Goal: Navigation & Orientation: Find specific page/section

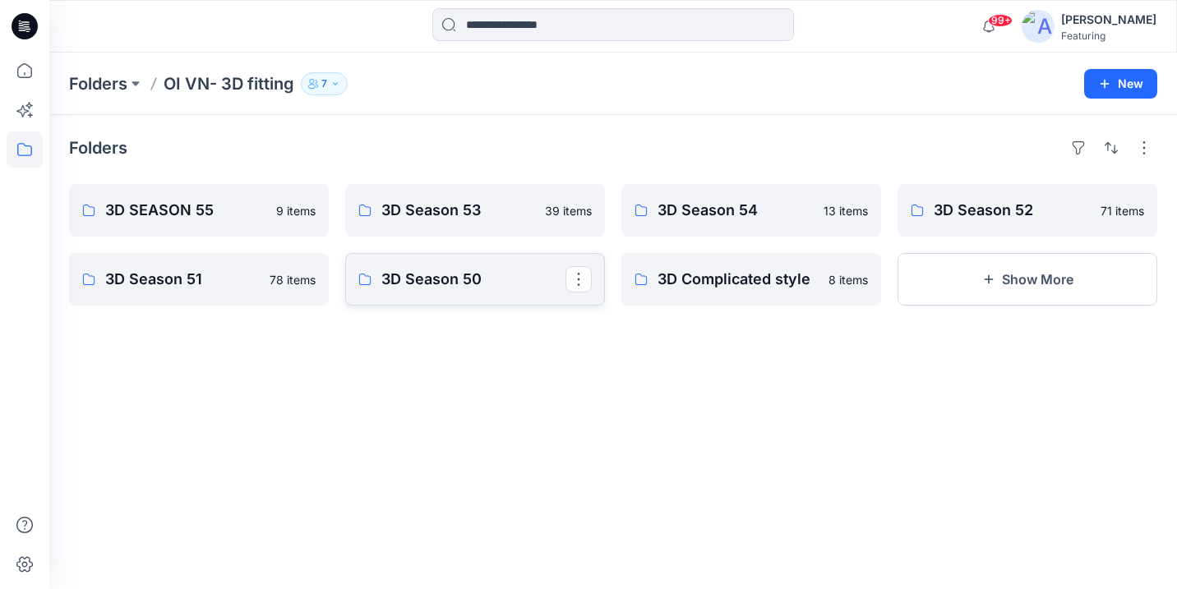
click at [472, 278] on p "3D Season 50" at bounding box center [473, 279] width 184 height 23
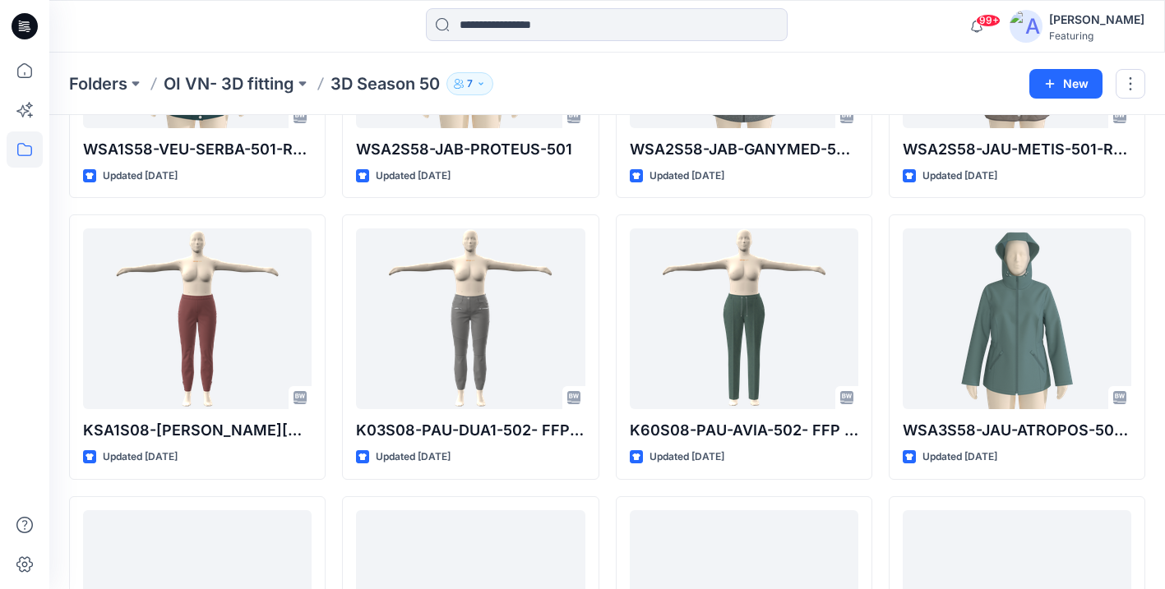
scroll to position [1120, 0]
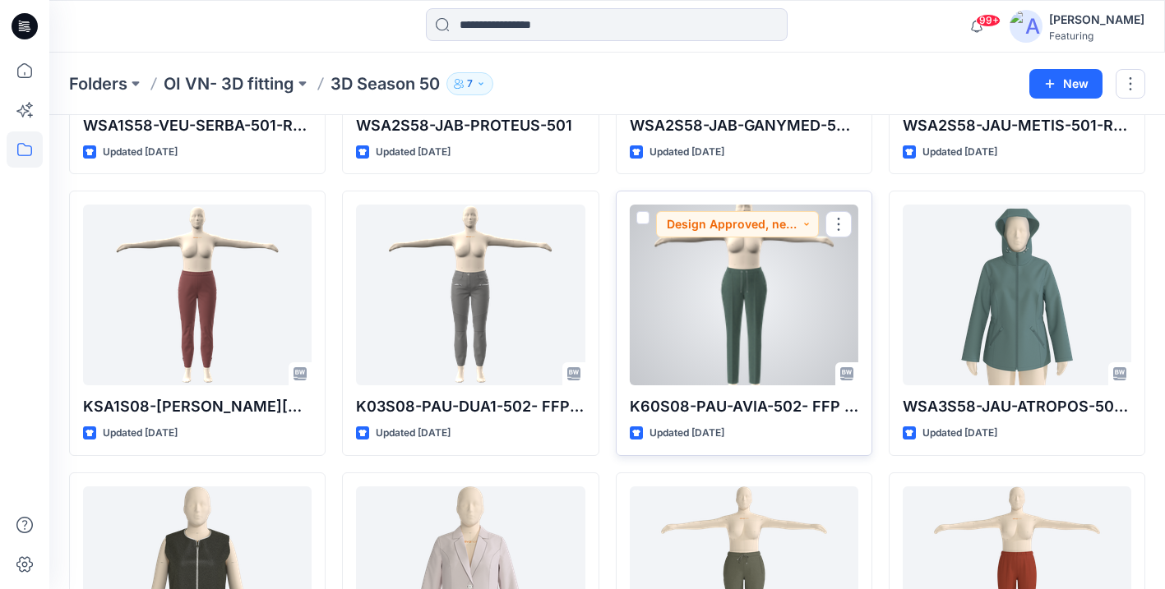
click at [743, 353] on div at bounding box center [744, 295] width 229 height 181
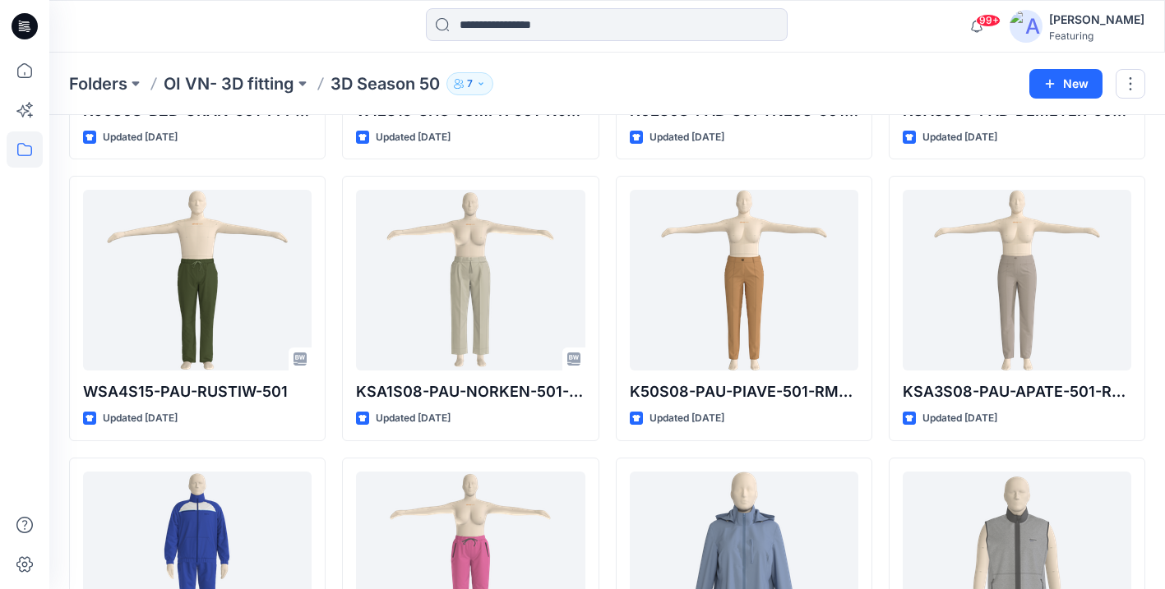
scroll to position [4240, 0]
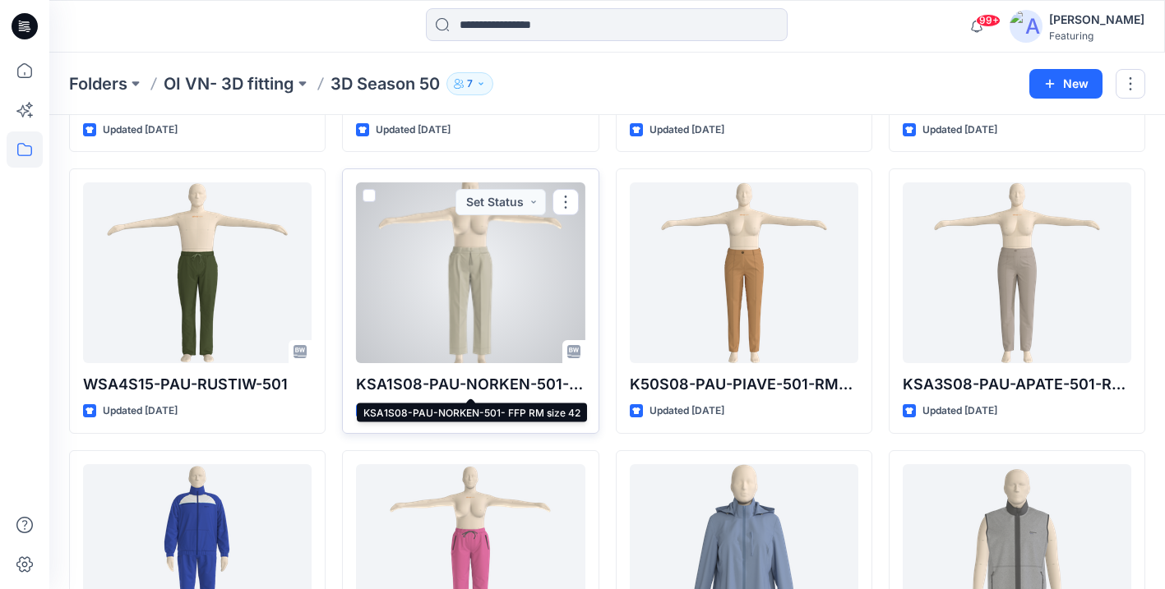
click at [507, 381] on p "KSA1S08-PAU-NORKEN-501- FFP RM size 42" at bounding box center [470, 384] width 229 height 23
click at [507, 382] on p "KSA1S08-PAU-NORKEN-501- FFP RM size 42" at bounding box center [470, 384] width 229 height 23
click at [507, 386] on p "KSA1S08-PAU-NORKEN-501- FFP RM size 42" at bounding box center [470, 384] width 229 height 23
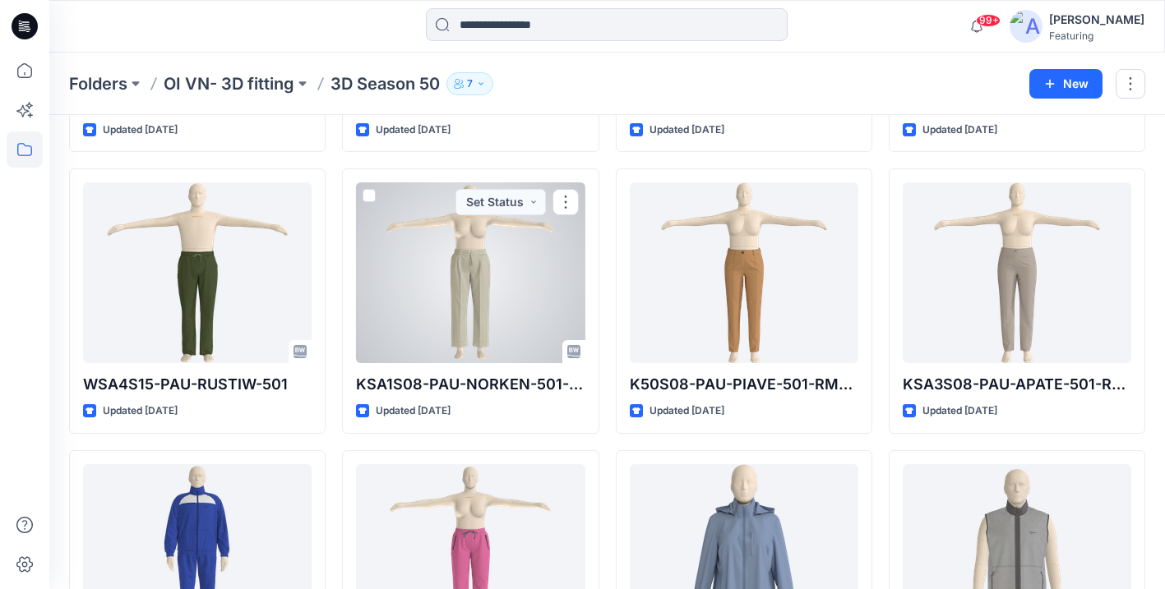
click at [478, 266] on div at bounding box center [470, 273] width 229 height 181
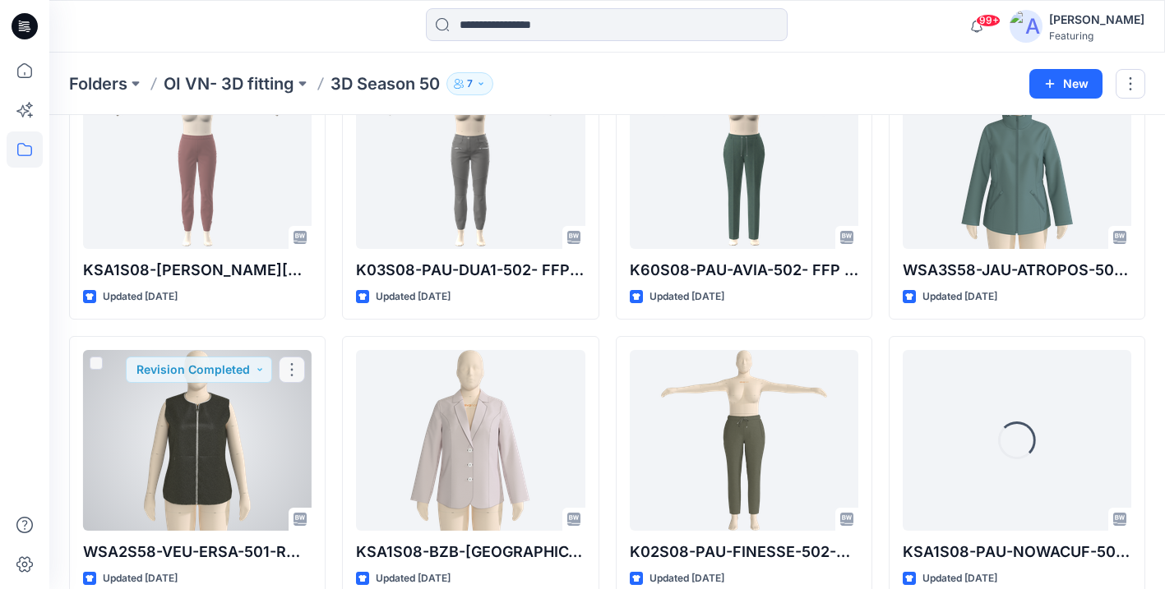
scroll to position [1152, 0]
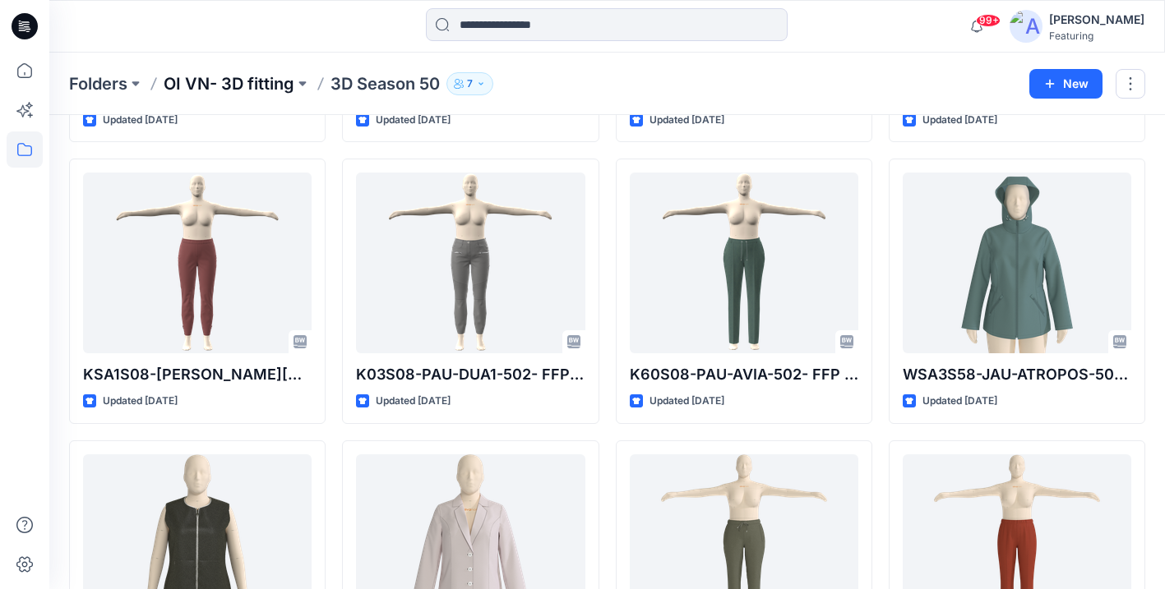
click at [254, 74] on p "OI VN- 3D fitting" at bounding box center [229, 83] width 131 height 23
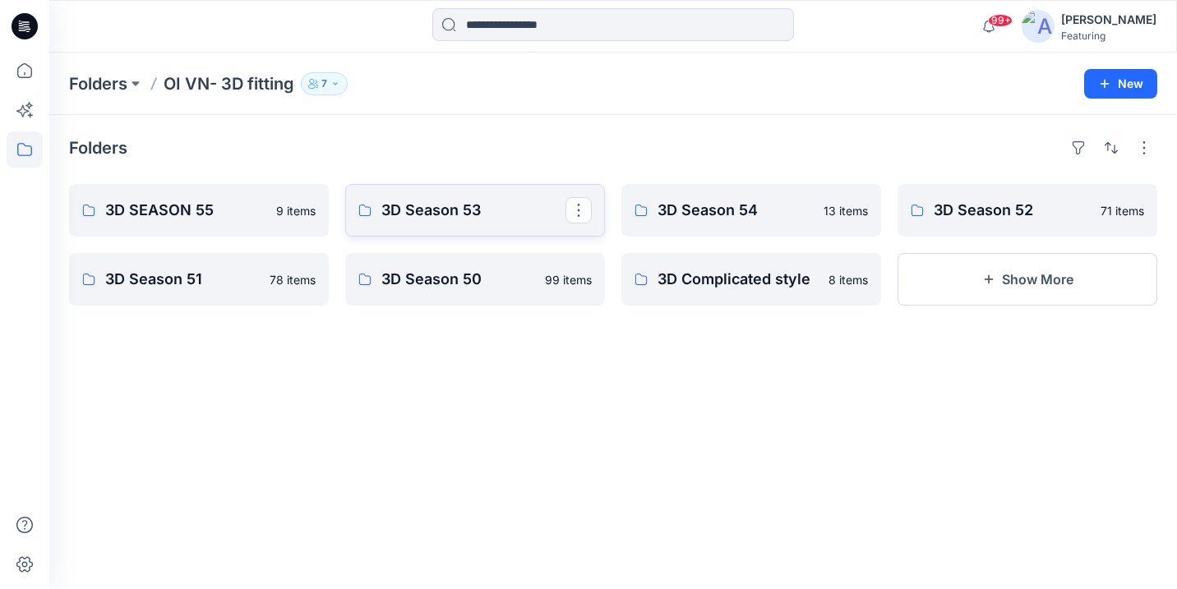
click at [430, 209] on p "3D Season 53" at bounding box center [473, 210] width 184 height 23
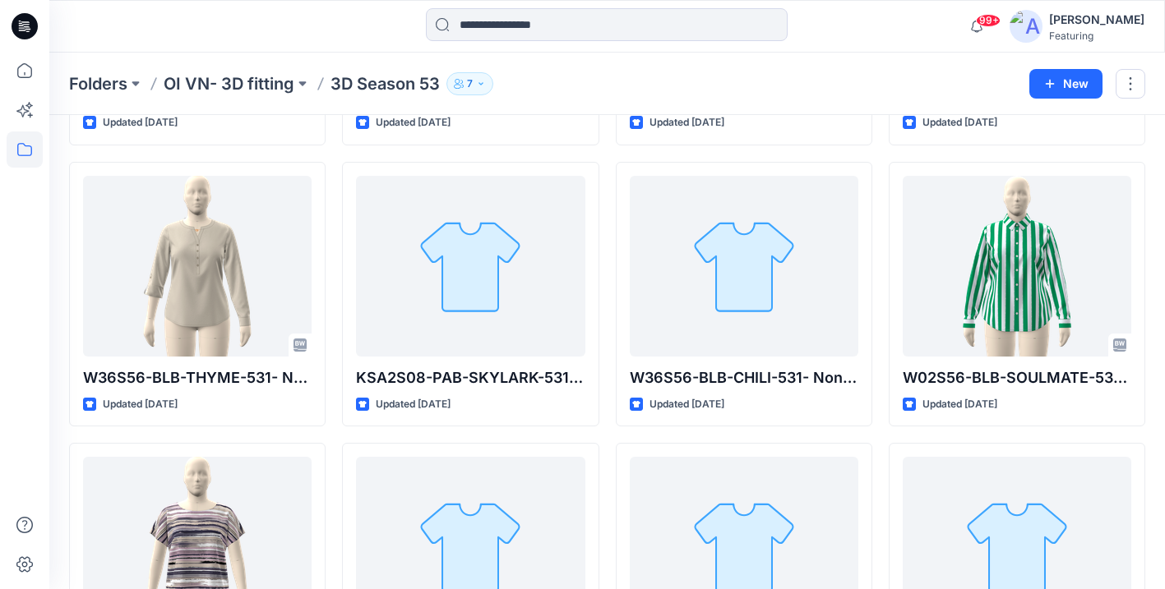
scroll to position [447, 0]
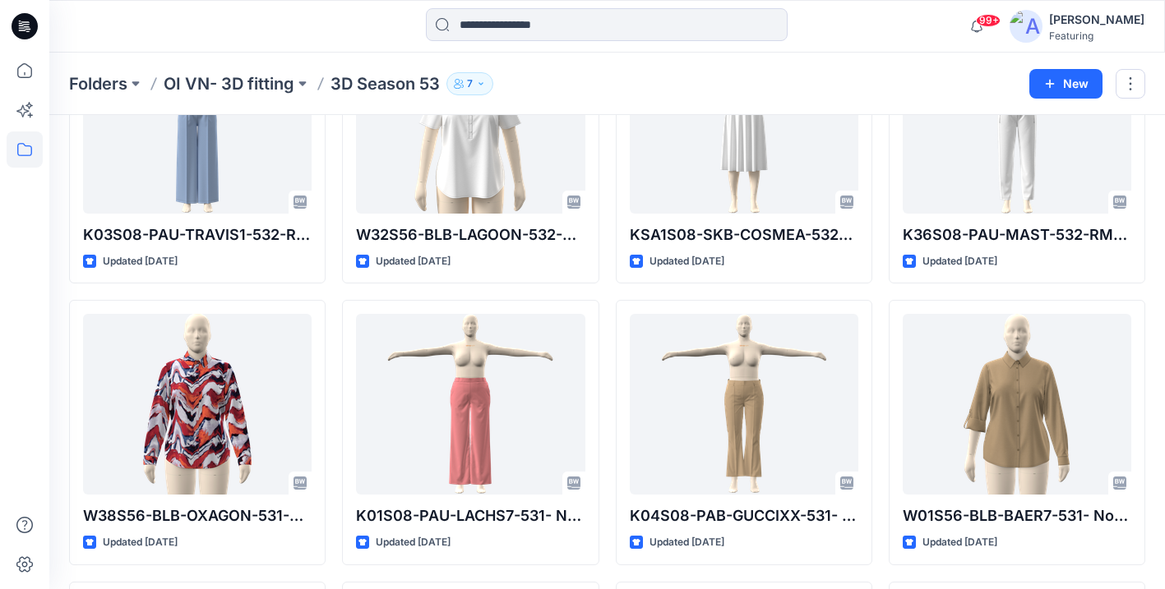
drag, startPoint x: 203, startPoint y: 80, endPoint x: 187, endPoint y: 90, distance: 18.9
click at [203, 81] on p "OI VN- 3D fitting" at bounding box center [229, 83] width 131 height 23
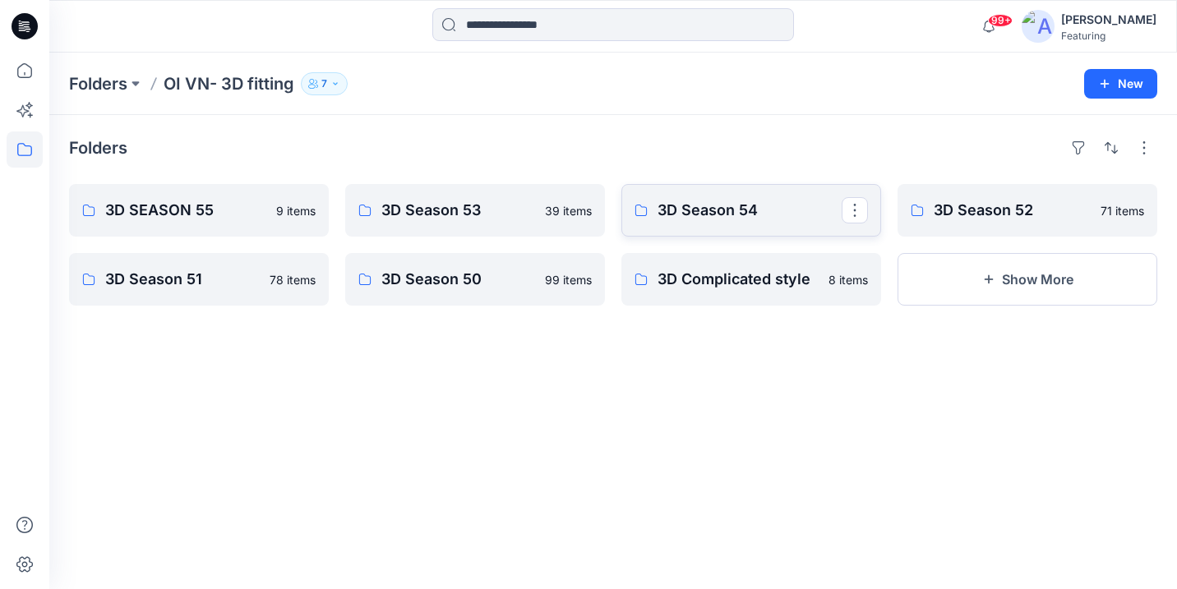
click at [683, 205] on p "3D Season 54" at bounding box center [750, 210] width 184 height 23
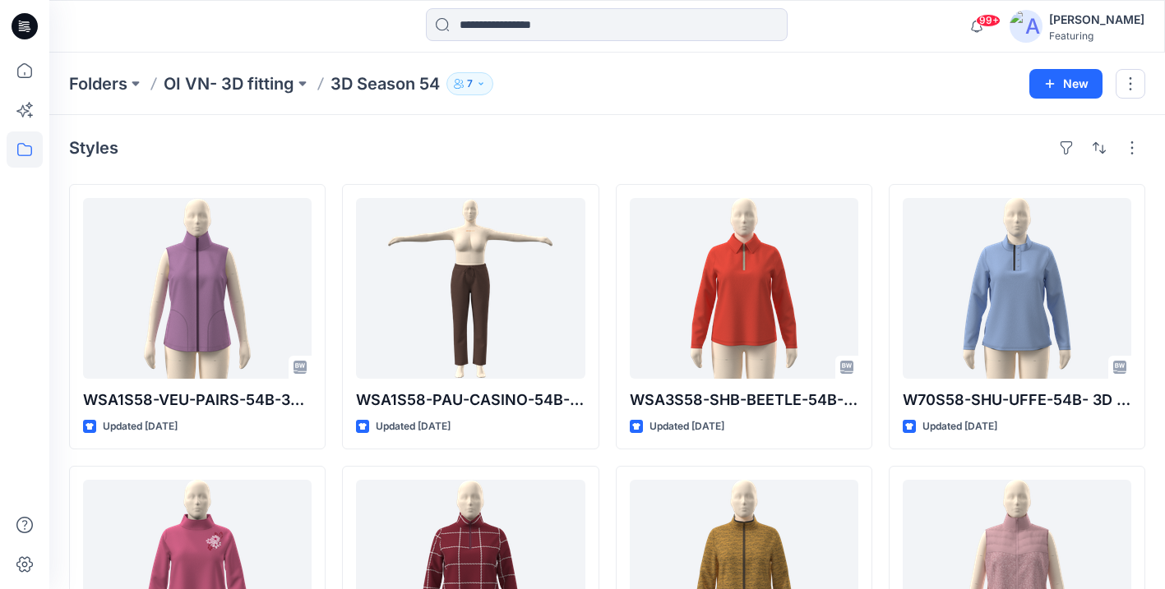
click at [224, 82] on p "OI VN- 3D fitting" at bounding box center [229, 83] width 131 height 23
click at [331, 82] on p "3D Season 54" at bounding box center [385, 83] width 109 height 23
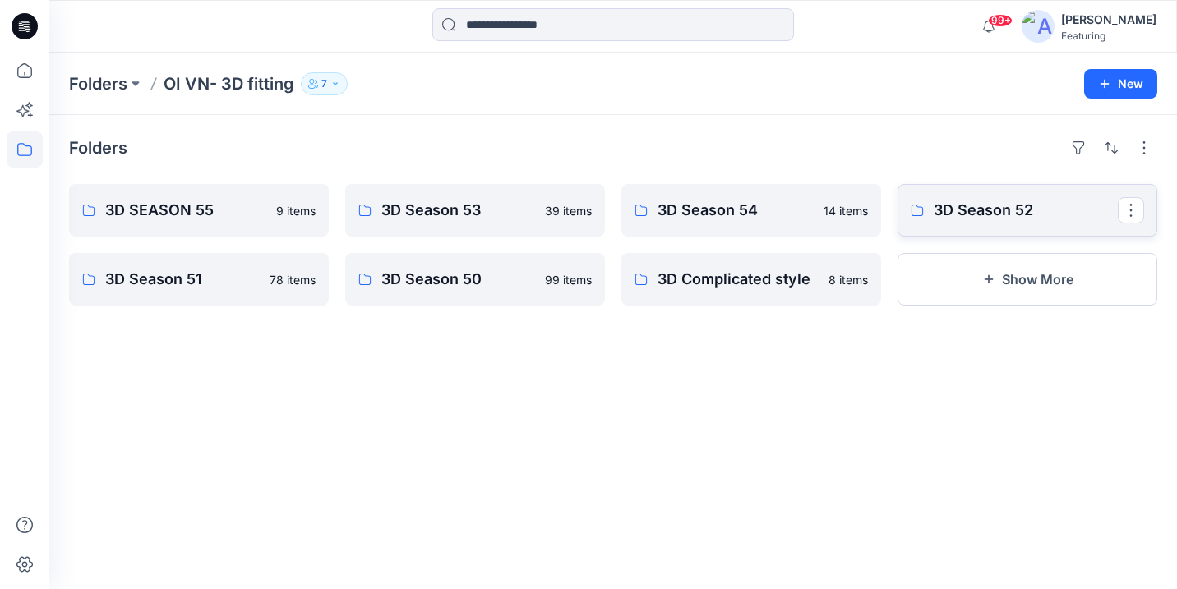
click at [992, 206] on p "3D Season 52" at bounding box center [1026, 210] width 184 height 23
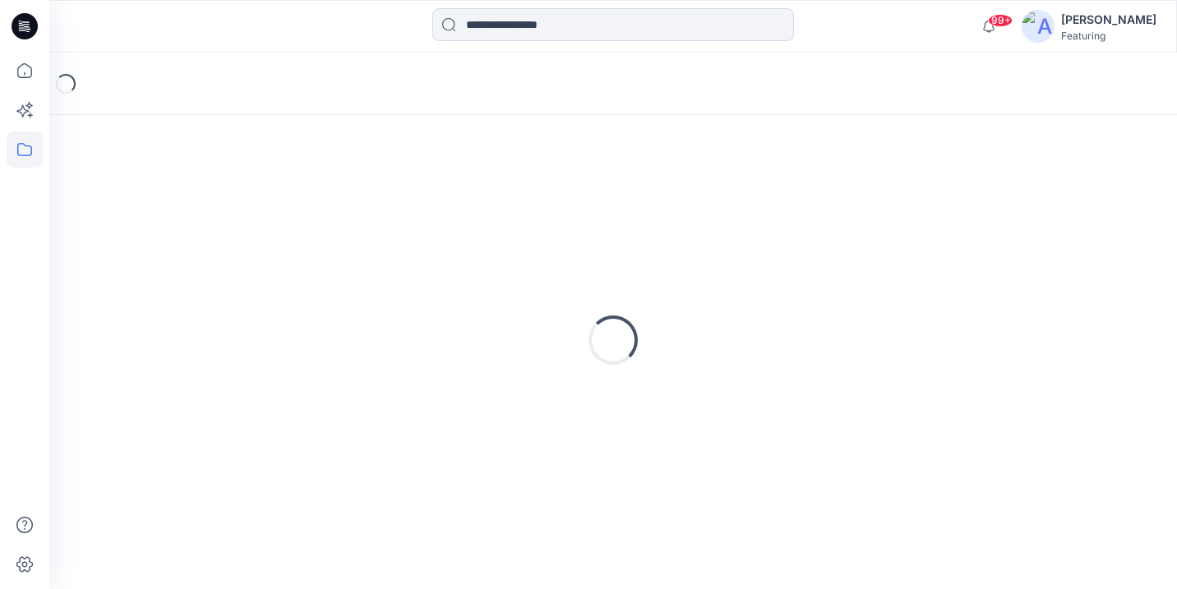
click at [992, 206] on div "Loading..." at bounding box center [613, 340] width 1089 height 411
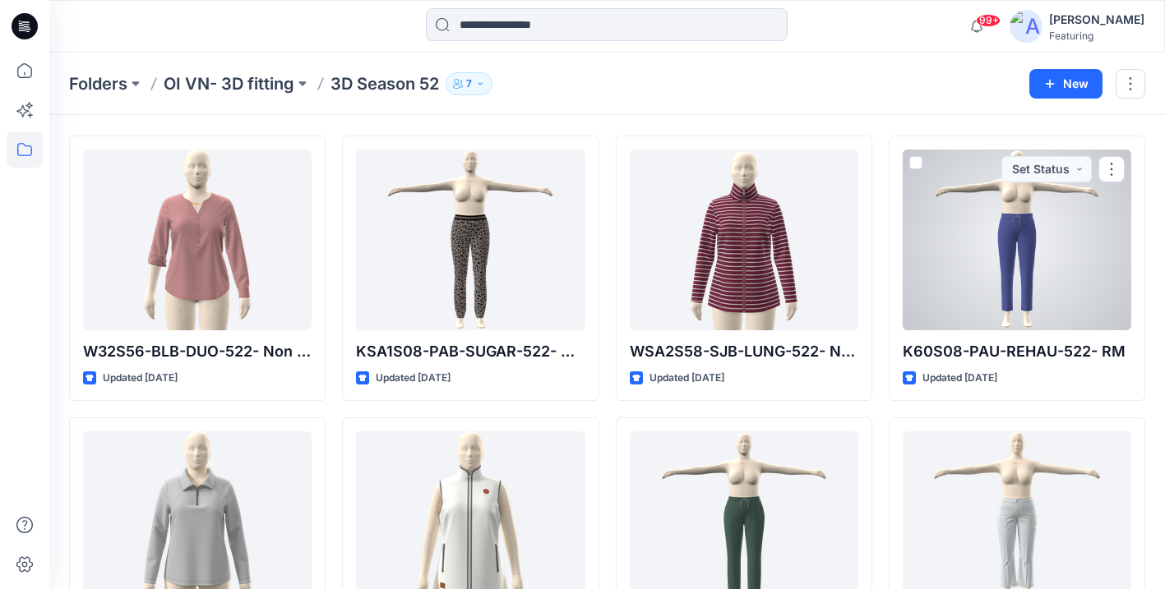
scroll to position [52, 0]
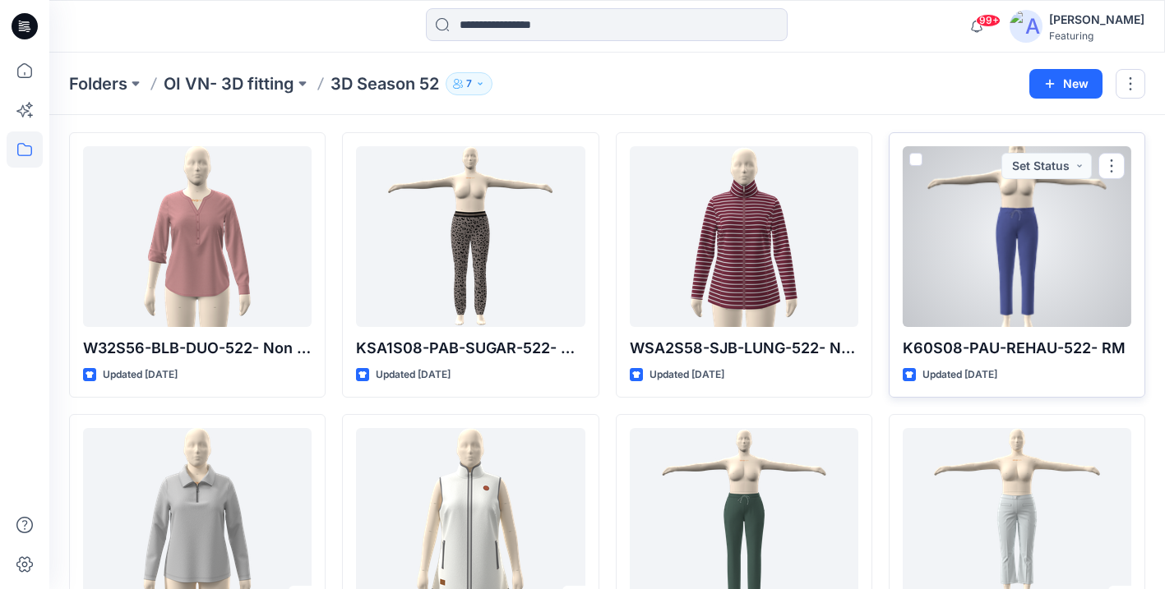
click at [954, 355] on p "K60S08-PAU-REHAU-522- RM" at bounding box center [1017, 348] width 229 height 23
click at [945, 344] on p "K60S08-PAU-REHAU-522- RM" at bounding box center [1017, 348] width 229 height 23
click at [944, 298] on div at bounding box center [1017, 236] width 229 height 181
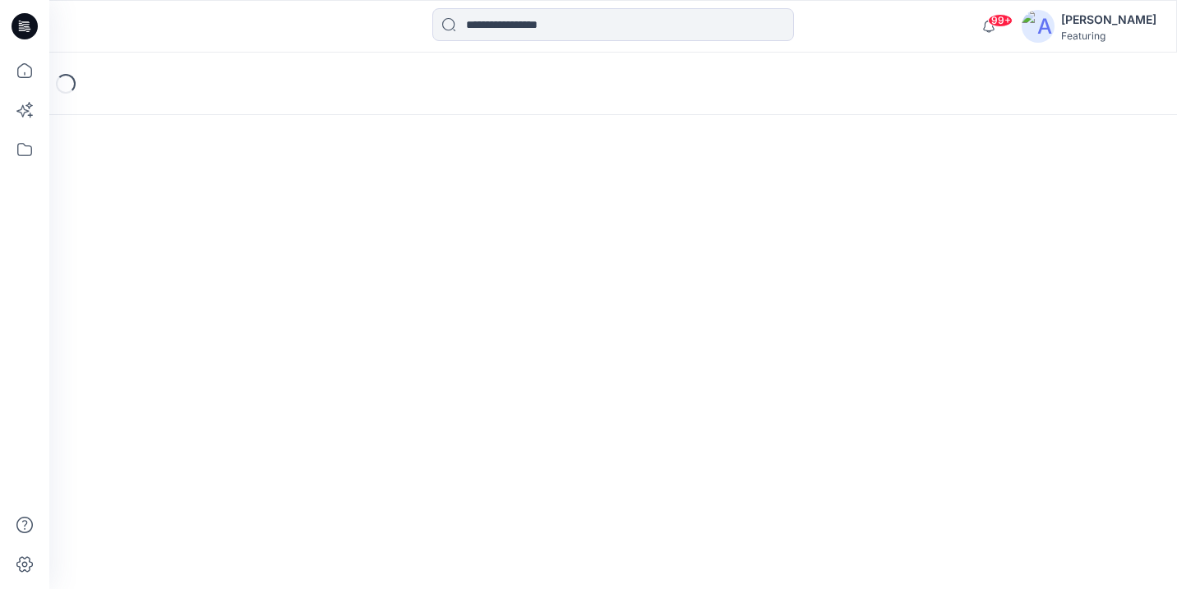
click at [944, 298] on div "Loading..." at bounding box center [613, 321] width 1128 height 537
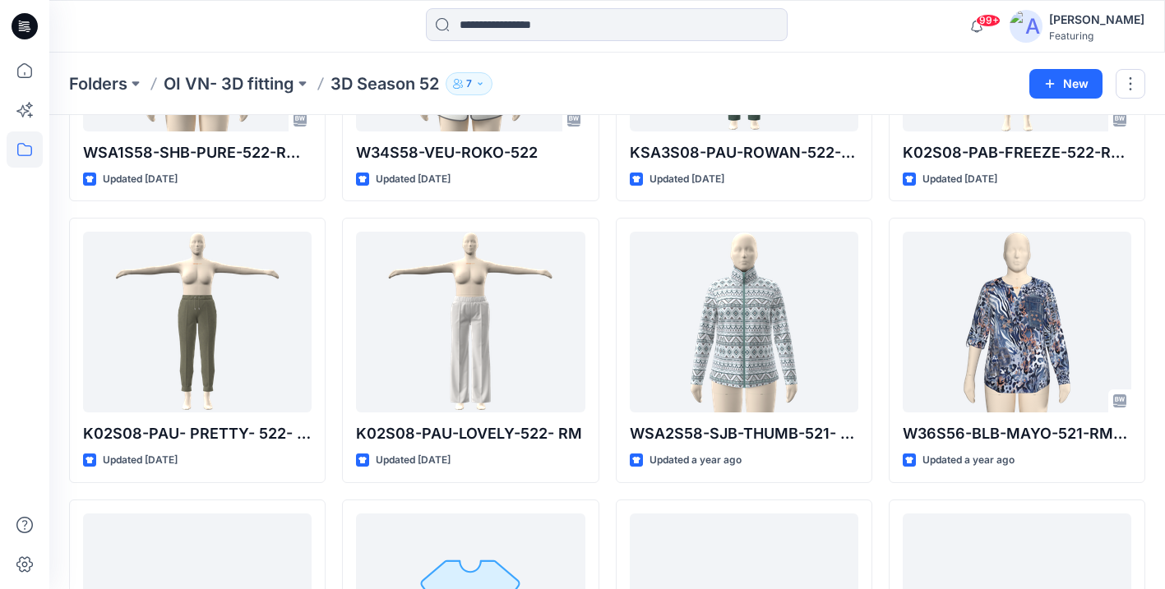
scroll to position [612, 0]
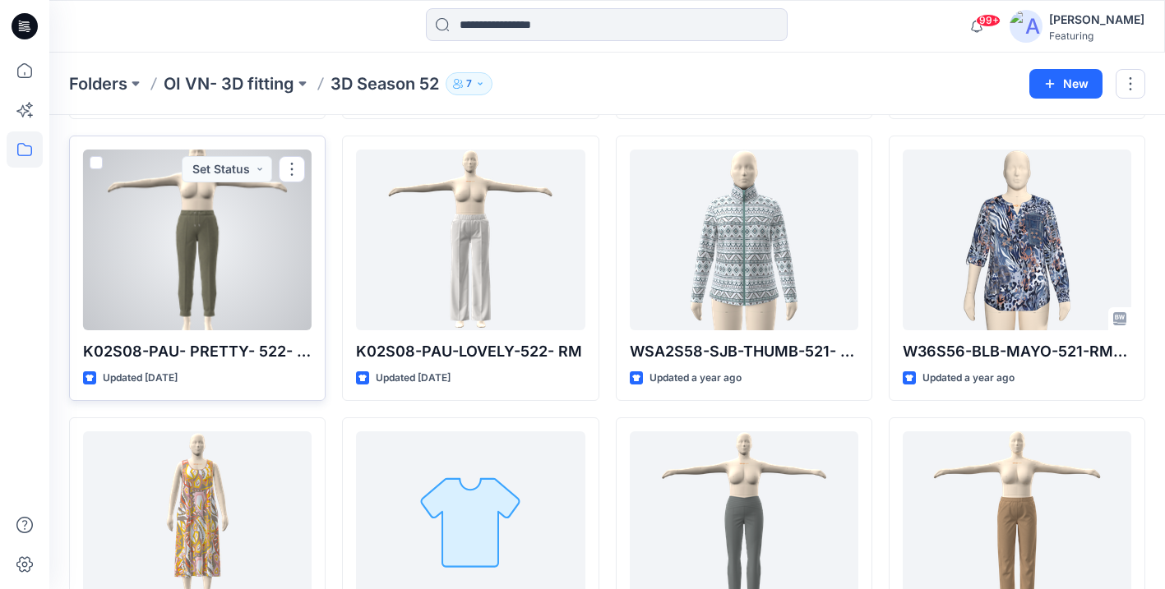
click at [261, 351] on p "K02S08-PAU- PRETTY- 522- RM" at bounding box center [197, 351] width 229 height 23
click at [261, 353] on p "K02S08-PAU- PRETTY- 522- RM" at bounding box center [197, 351] width 229 height 23
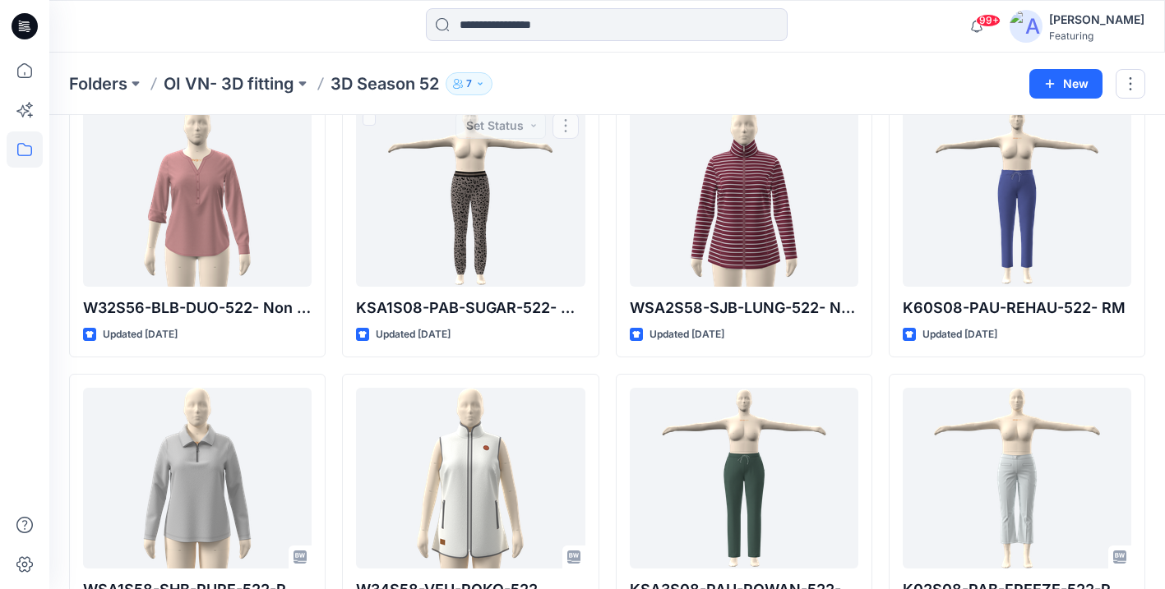
scroll to position [0, 0]
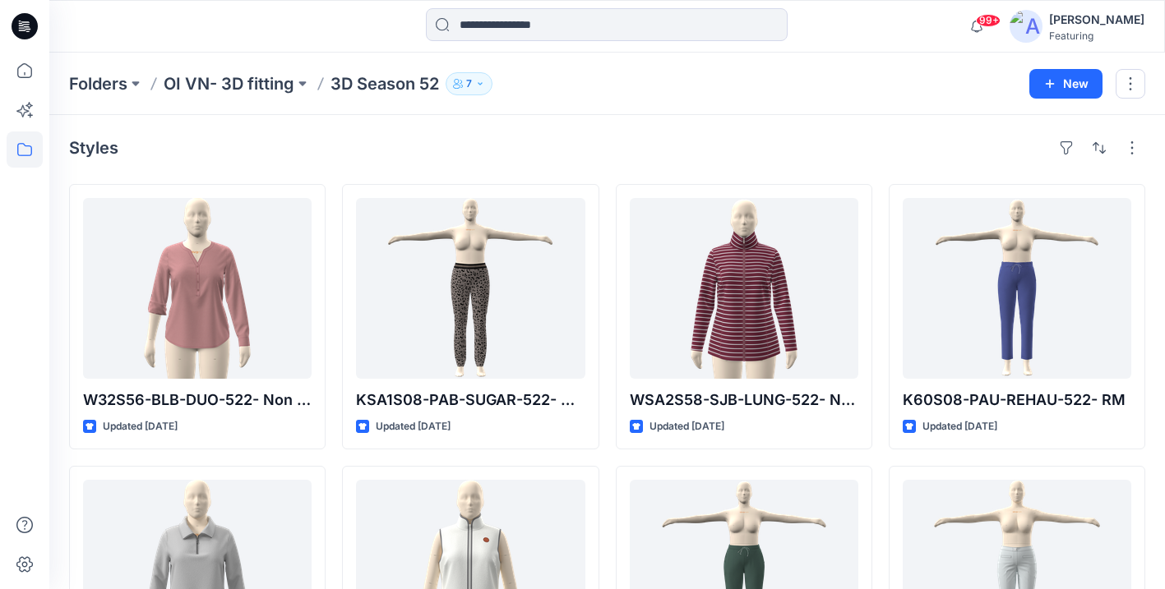
click at [263, 81] on p "OI VN- 3D fitting" at bounding box center [229, 83] width 131 height 23
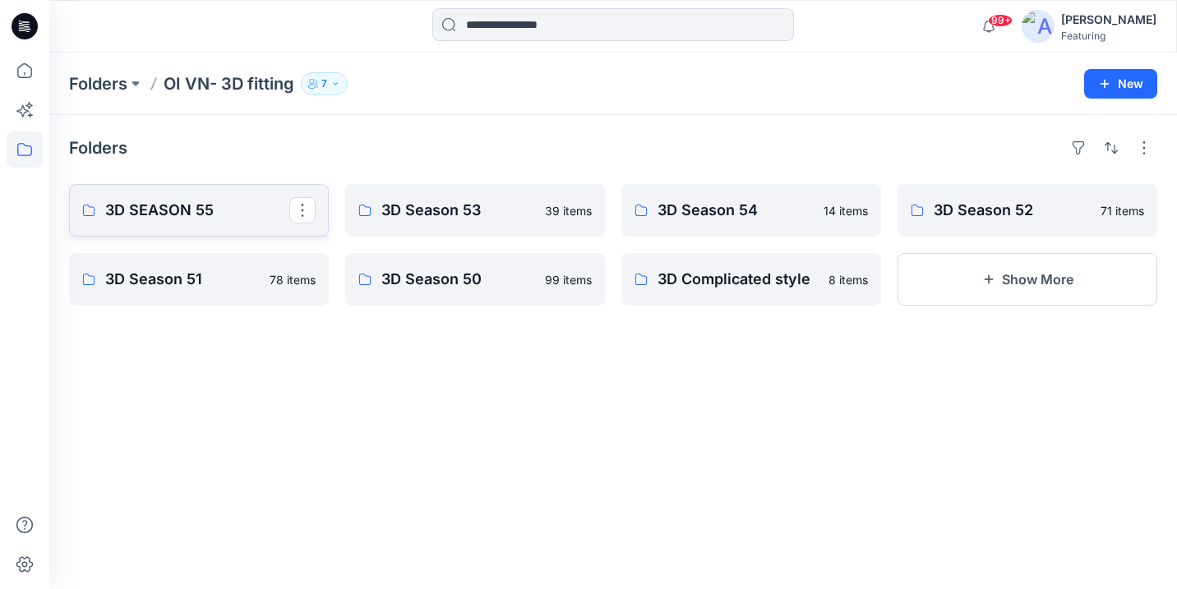
click at [198, 201] on p "3D SEASON 55" at bounding box center [197, 210] width 184 height 23
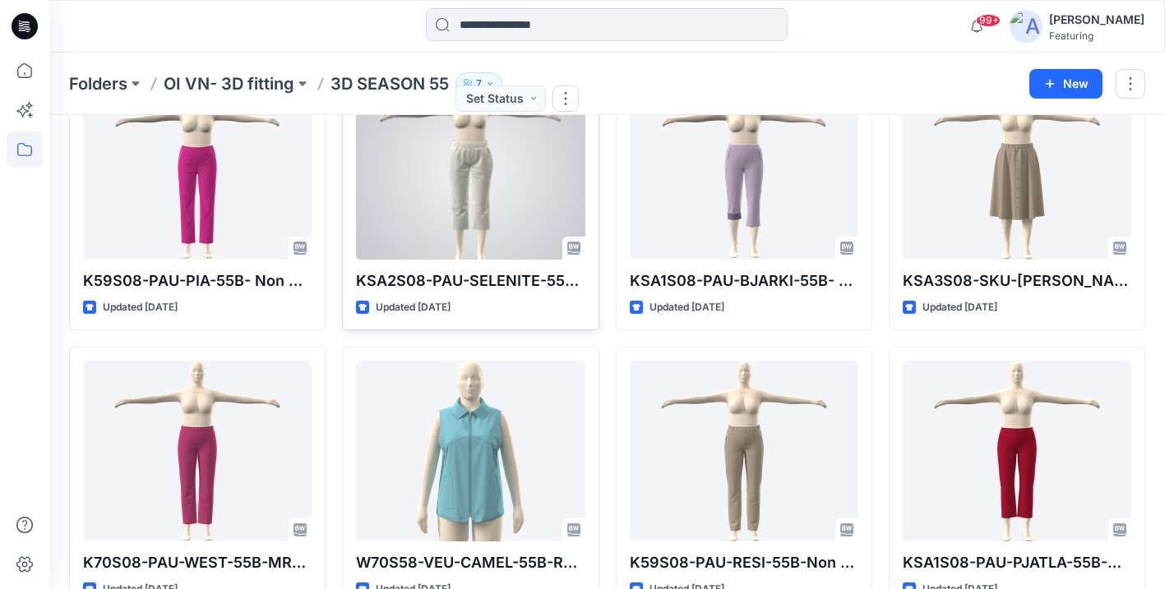
scroll to position [127, 0]
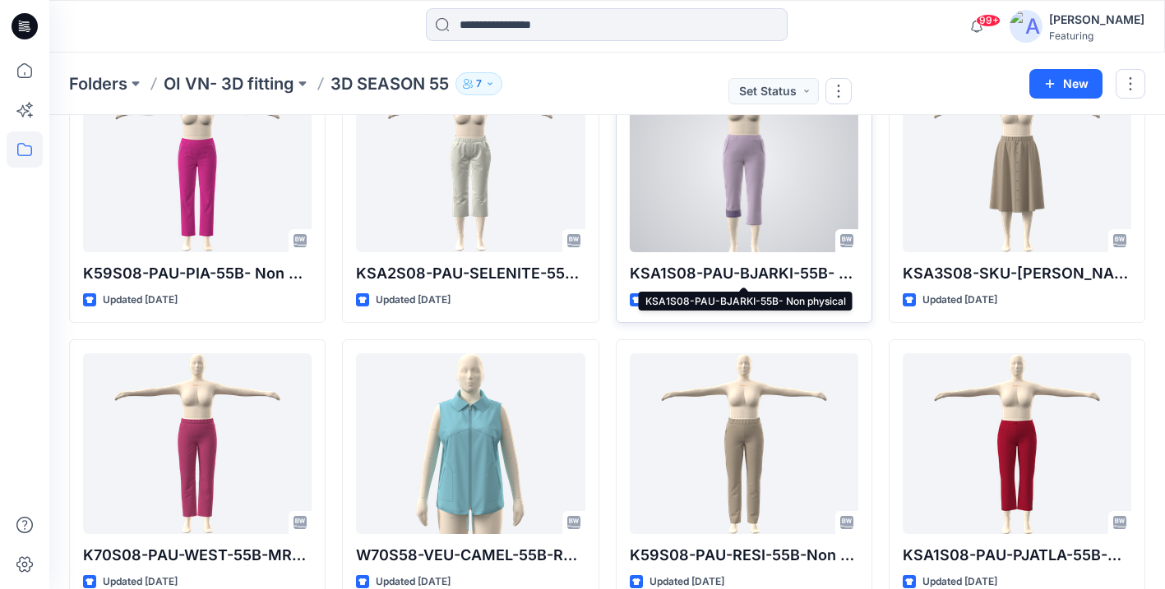
click at [774, 270] on p "KSA1S08-PAU-BJARKI-55B- Non physical" at bounding box center [744, 273] width 229 height 23
click at [671, 272] on p "KSA1S08-PAU-BJARKI-55B- Non physical" at bounding box center [744, 273] width 229 height 23
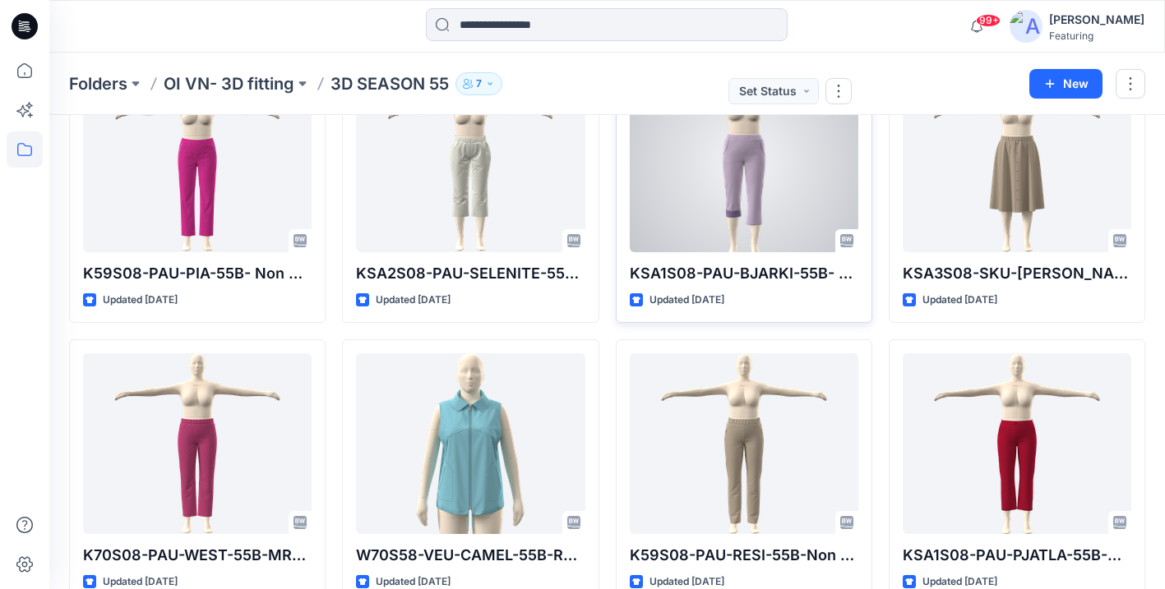
click at [671, 271] on p "KSA1S08-PAU-BJARKI-55B- Non physical" at bounding box center [744, 273] width 229 height 23
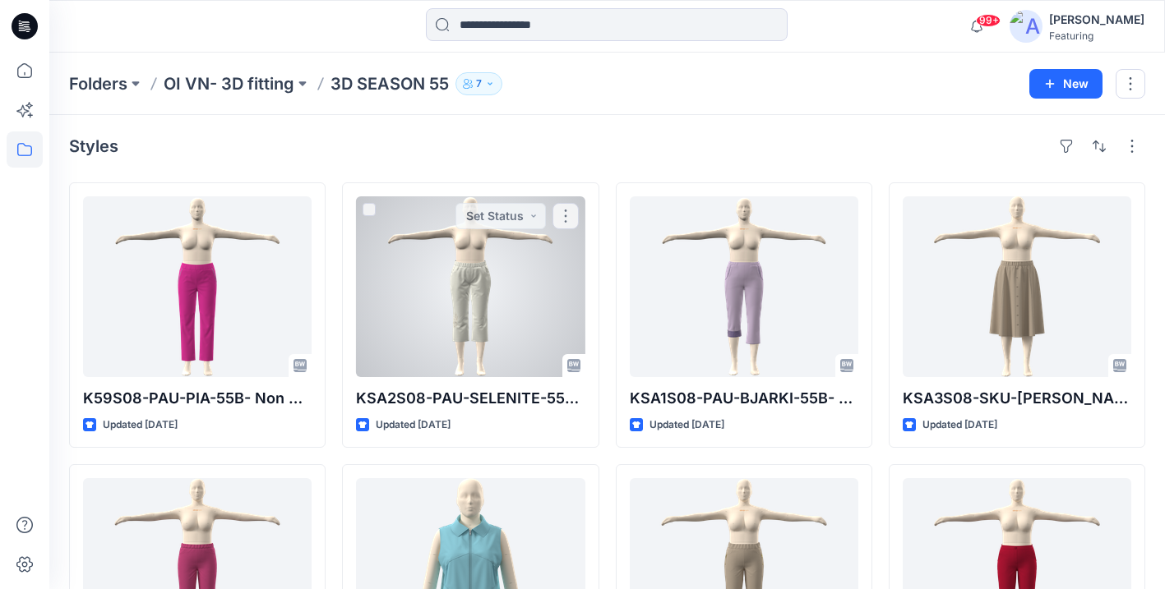
scroll to position [0, 0]
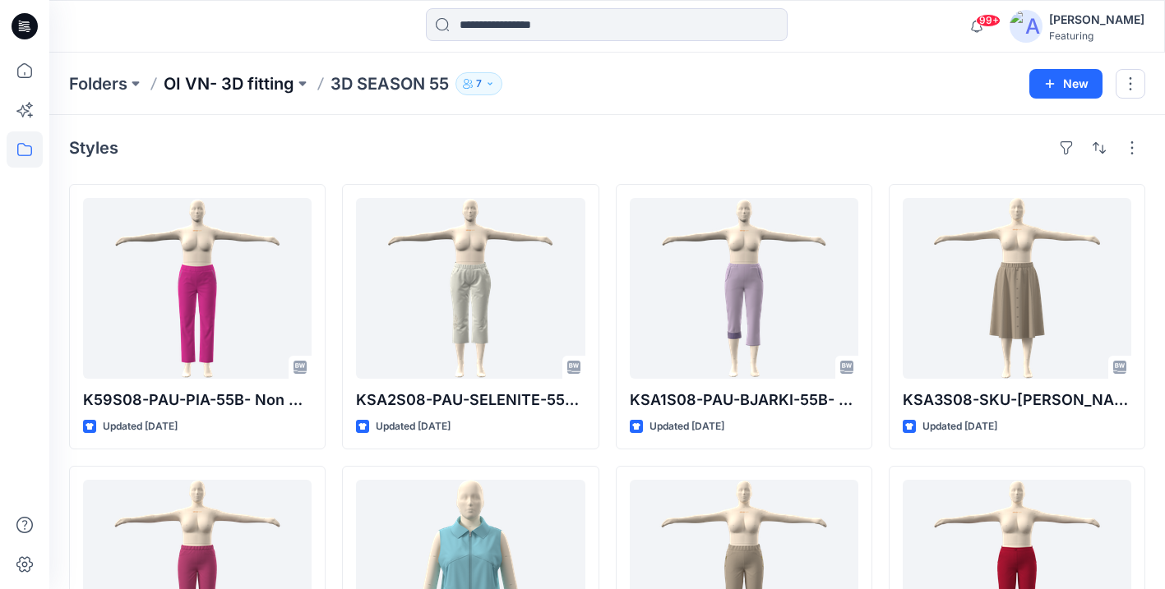
click at [226, 76] on p "OI VN- 3D fitting" at bounding box center [229, 83] width 131 height 23
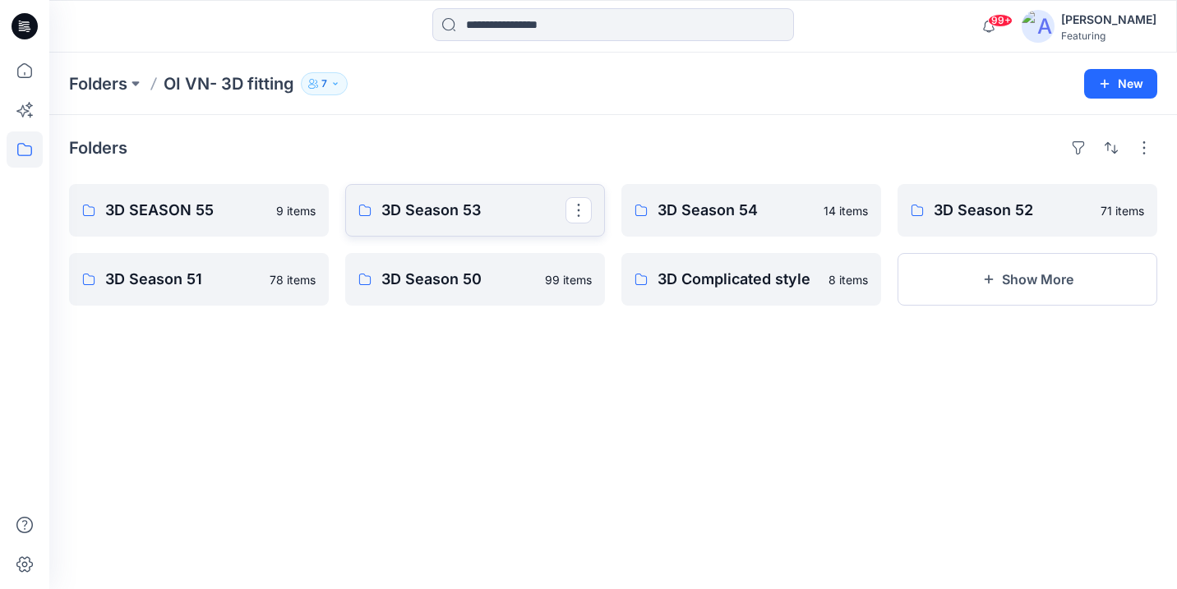
click at [453, 210] on p "3D Season 53" at bounding box center [473, 210] width 184 height 23
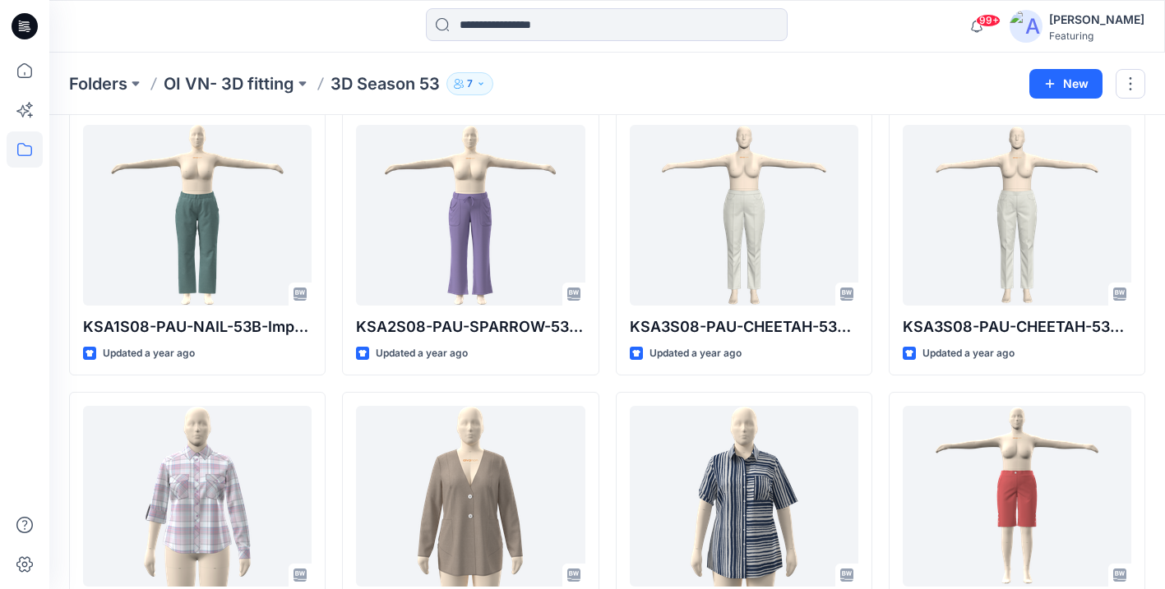
scroll to position [2046, 0]
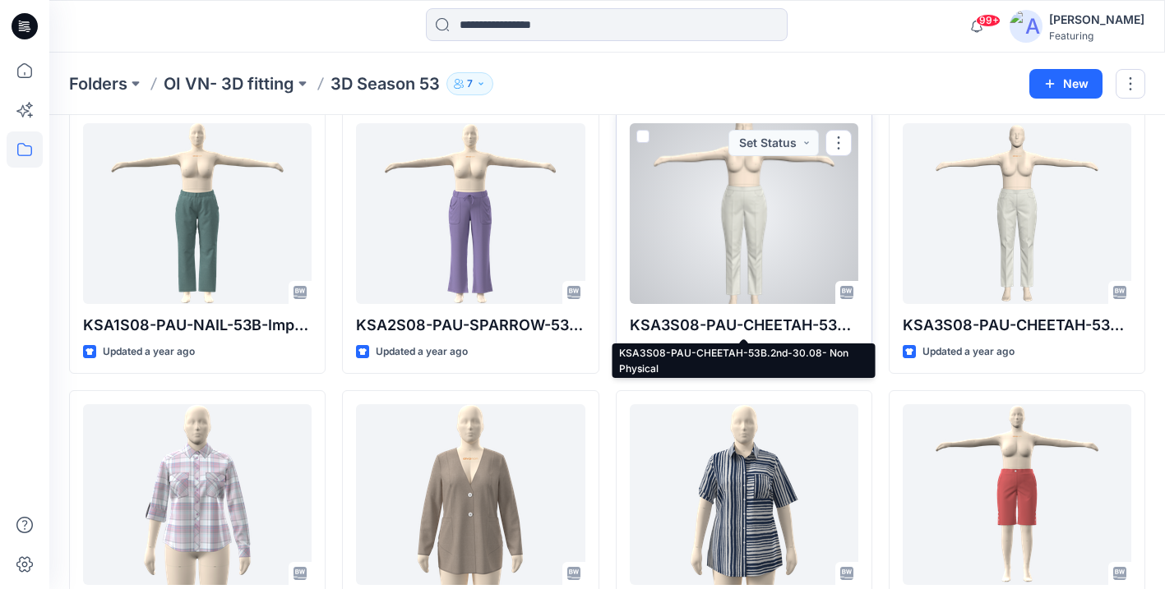
click at [802, 330] on p "KSA3S08-PAU-CHEETAH-53B.2nd-30.08- Non Physical" at bounding box center [744, 325] width 229 height 23
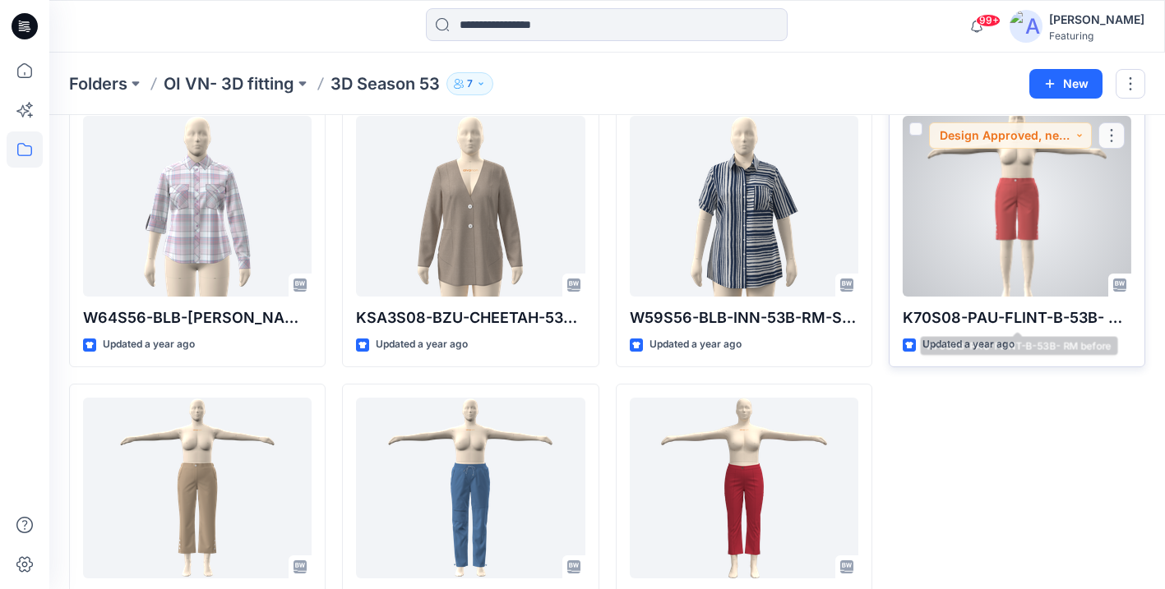
scroll to position [2326, 0]
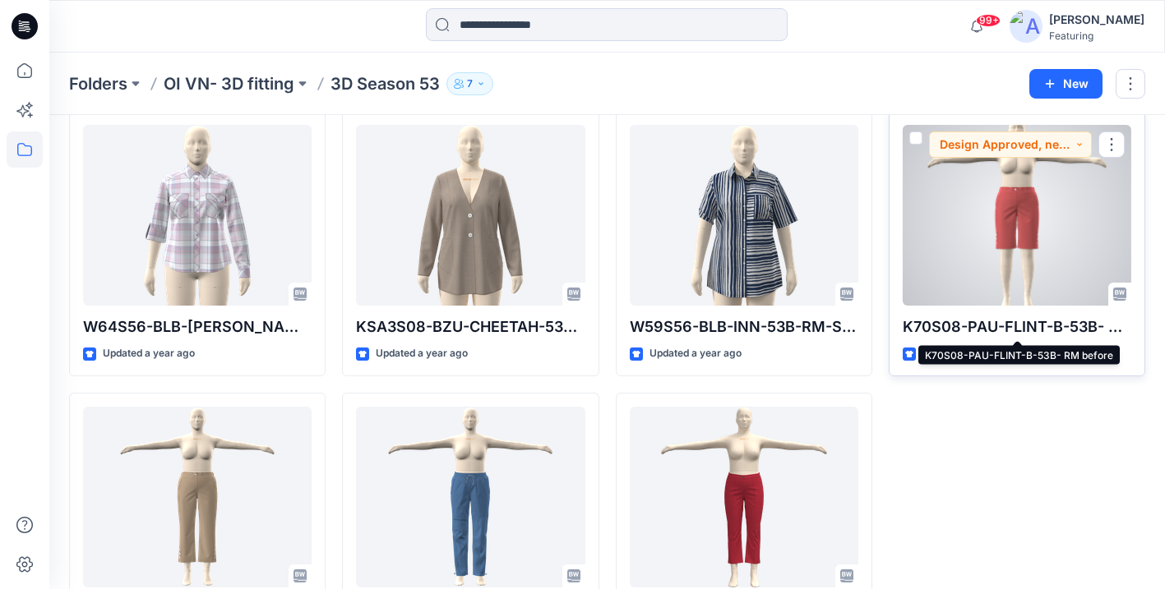
click at [1042, 326] on p "K70S08-PAU-FLINT-B-53B- RM before" at bounding box center [1017, 327] width 229 height 23
click at [1056, 326] on p "K70S08-PAU-FLINT-B-53B- RM before" at bounding box center [1017, 327] width 229 height 23
click at [1002, 326] on p "K70S08-PAU-FLINT-B-53B- RM before" at bounding box center [1017, 327] width 229 height 23
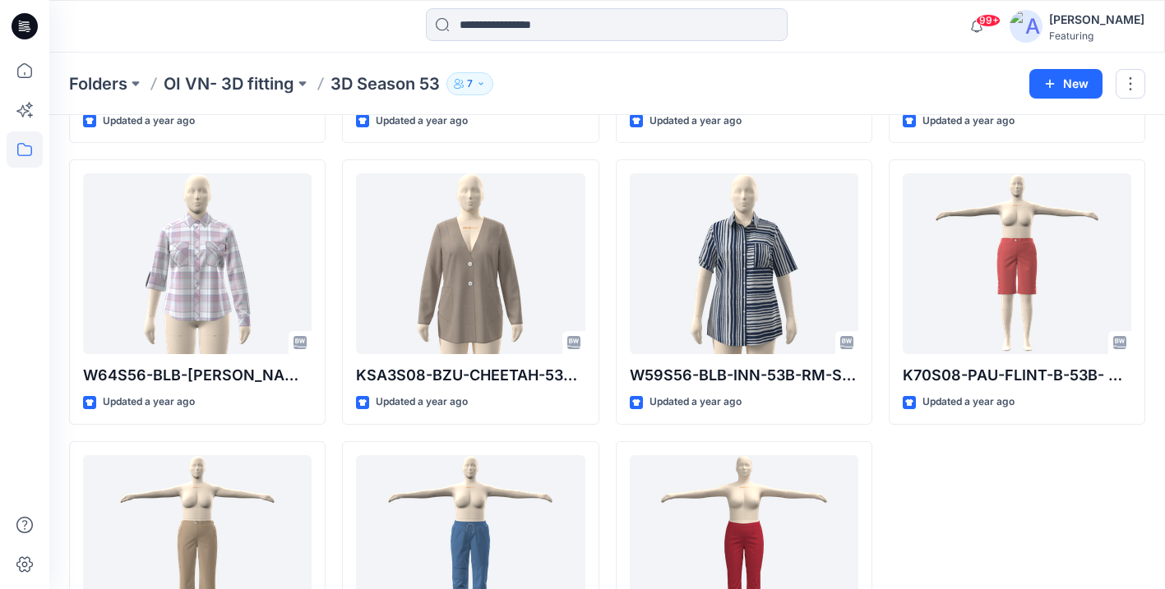
scroll to position [2260, 0]
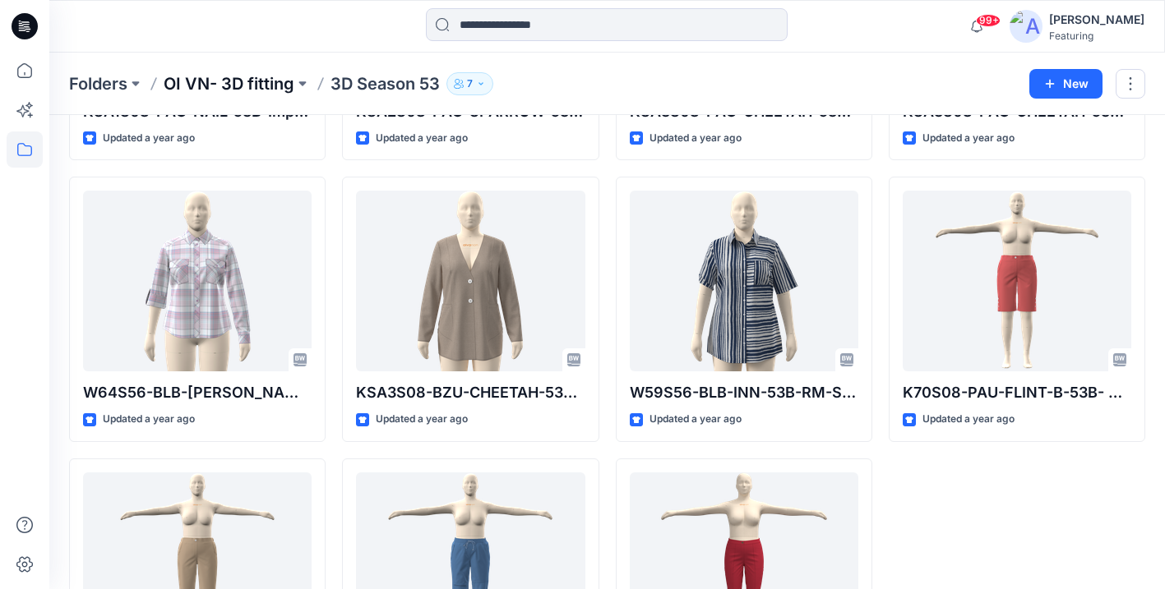
click at [272, 83] on p "OI VN- 3D fitting" at bounding box center [229, 83] width 131 height 23
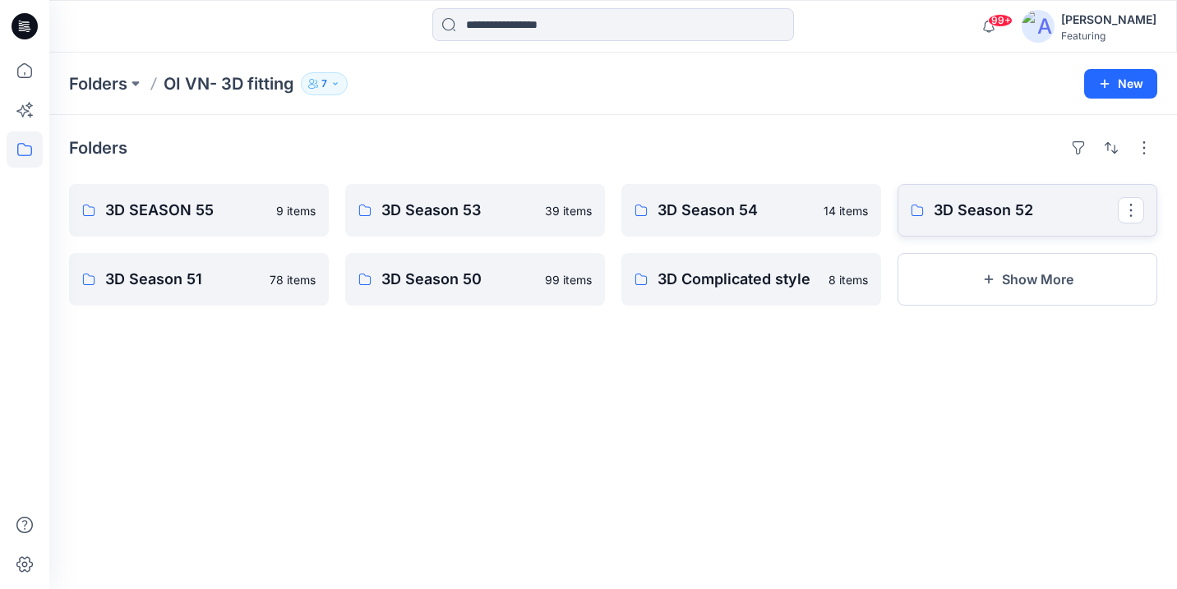
click at [986, 210] on p "3D Season 52" at bounding box center [1026, 210] width 184 height 23
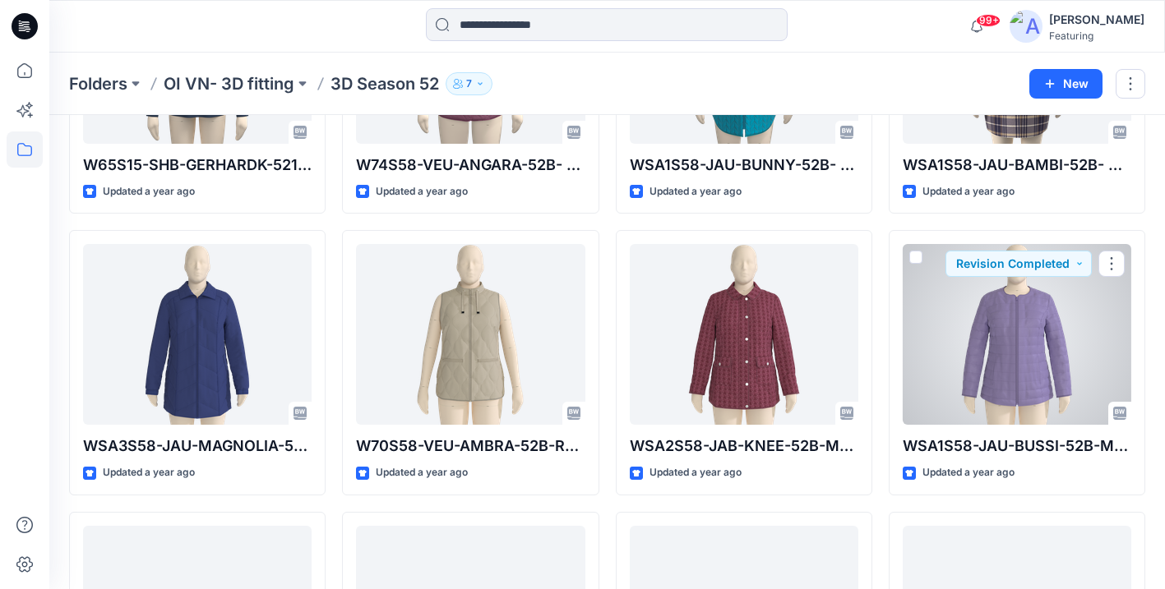
scroll to position [2210, 0]
